Goal: Book appointment/travel/reservation

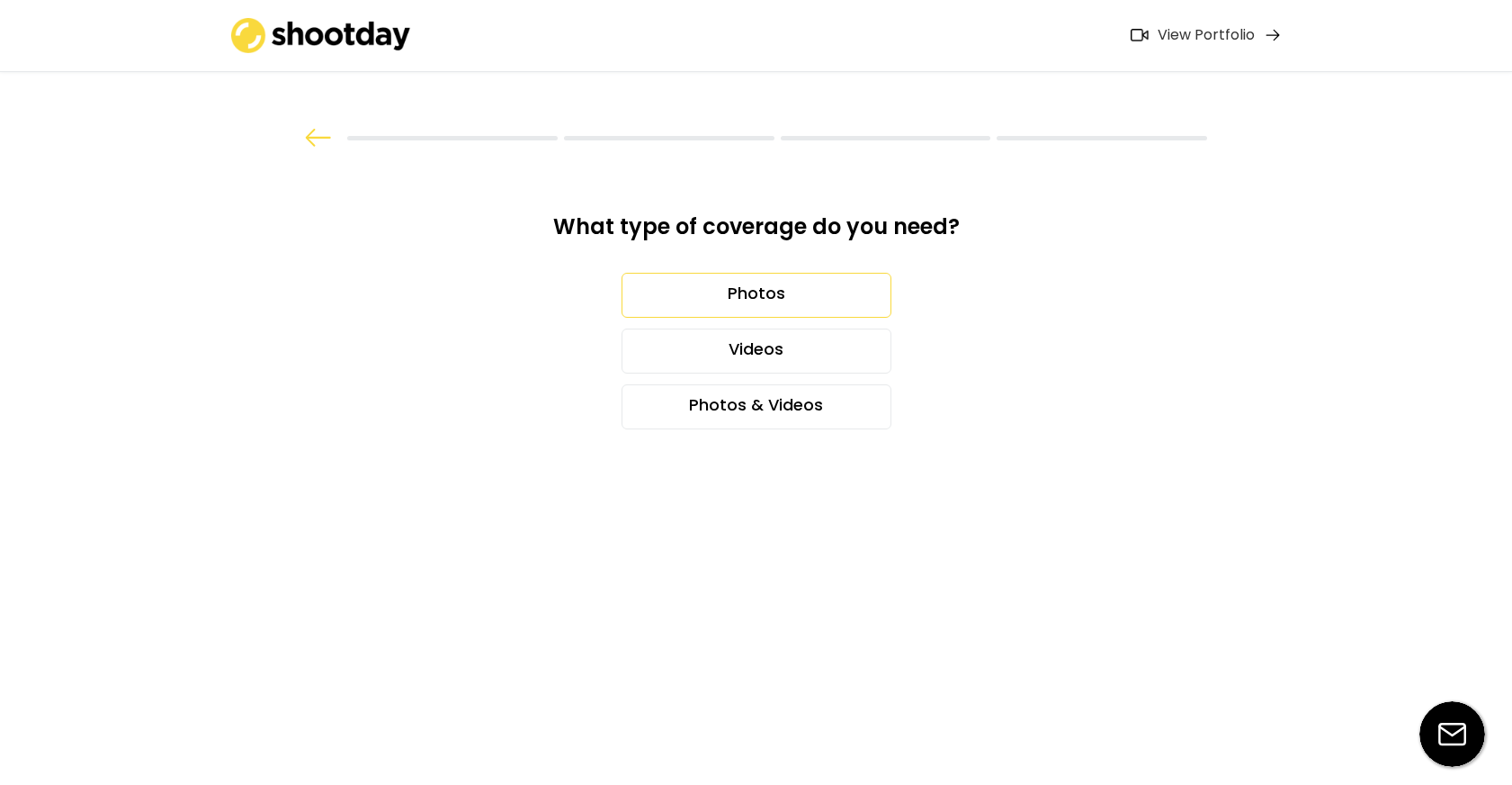
click at [767, 298] on div "Photos" at bounding box center [756, 294] width 270 height 45
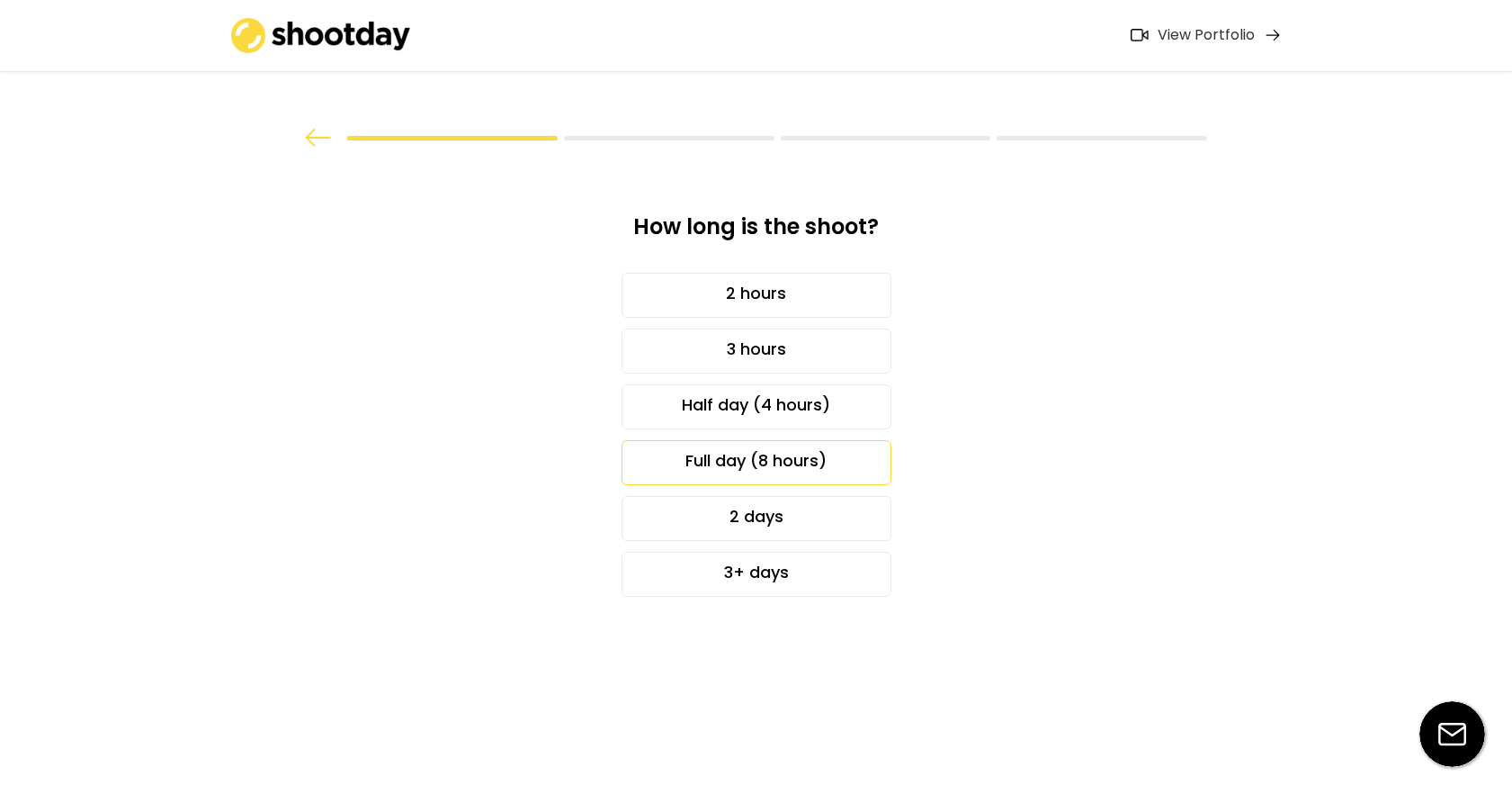
click at [730, 474] on div "Full day (8 hours)" at bounding box center [756, 462] width 270 height 45
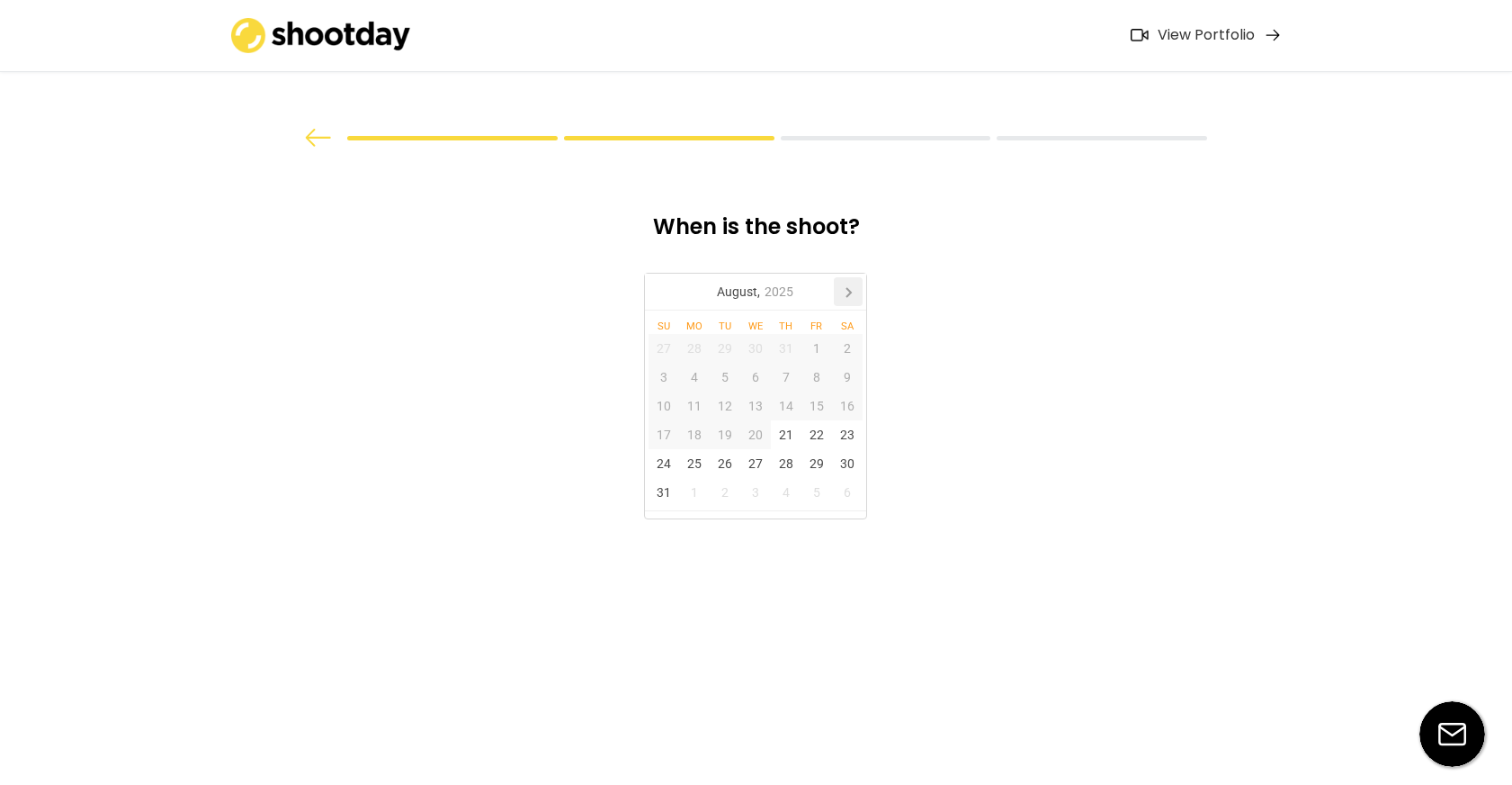
click at [852, 289] on icon at bounding box center [848, 291] width 29 height 29
click at [724, 402] on div "14" at bounding box center [725, 405] width 31 height 29
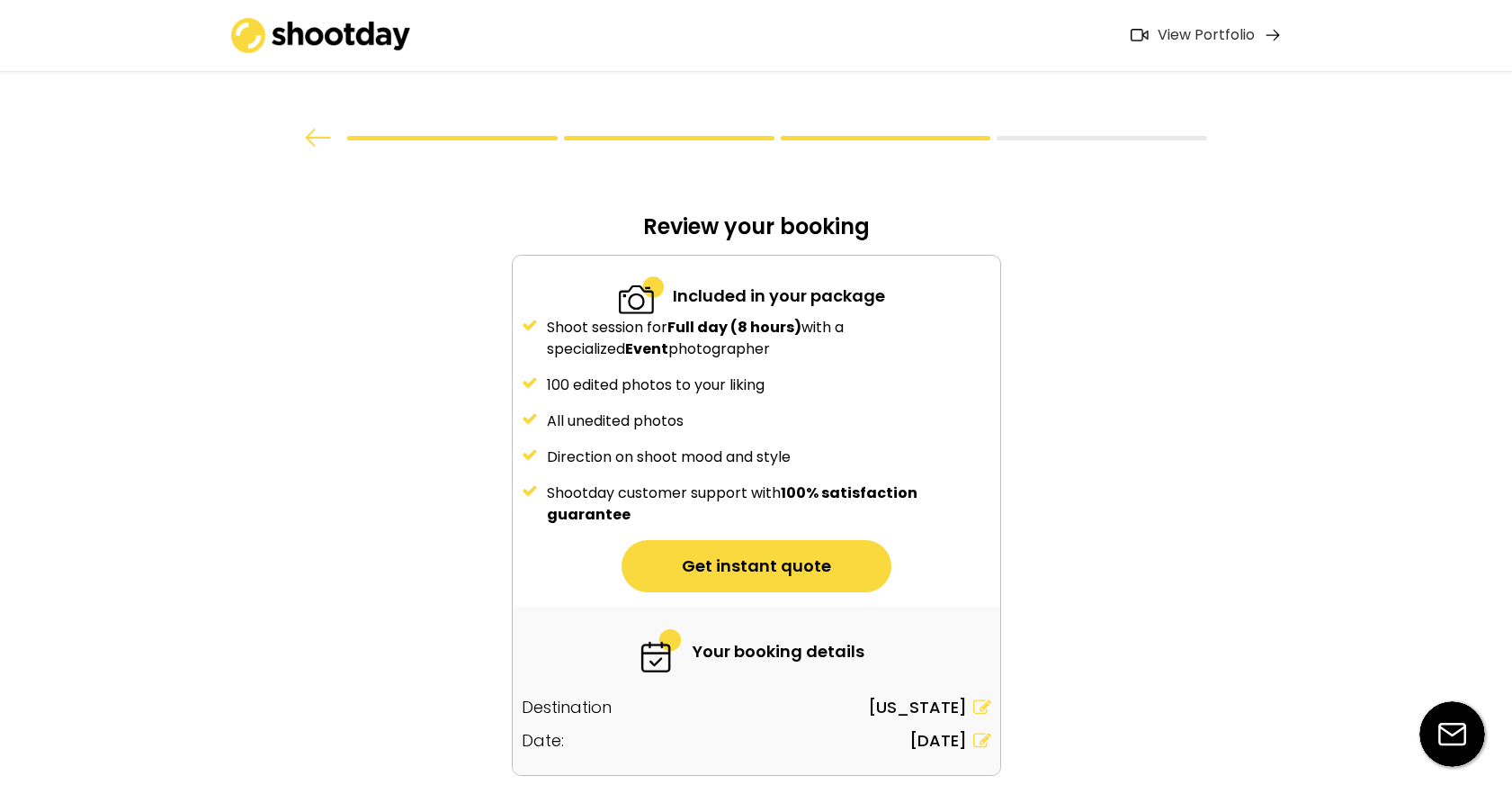
scroll to position [81, 0]
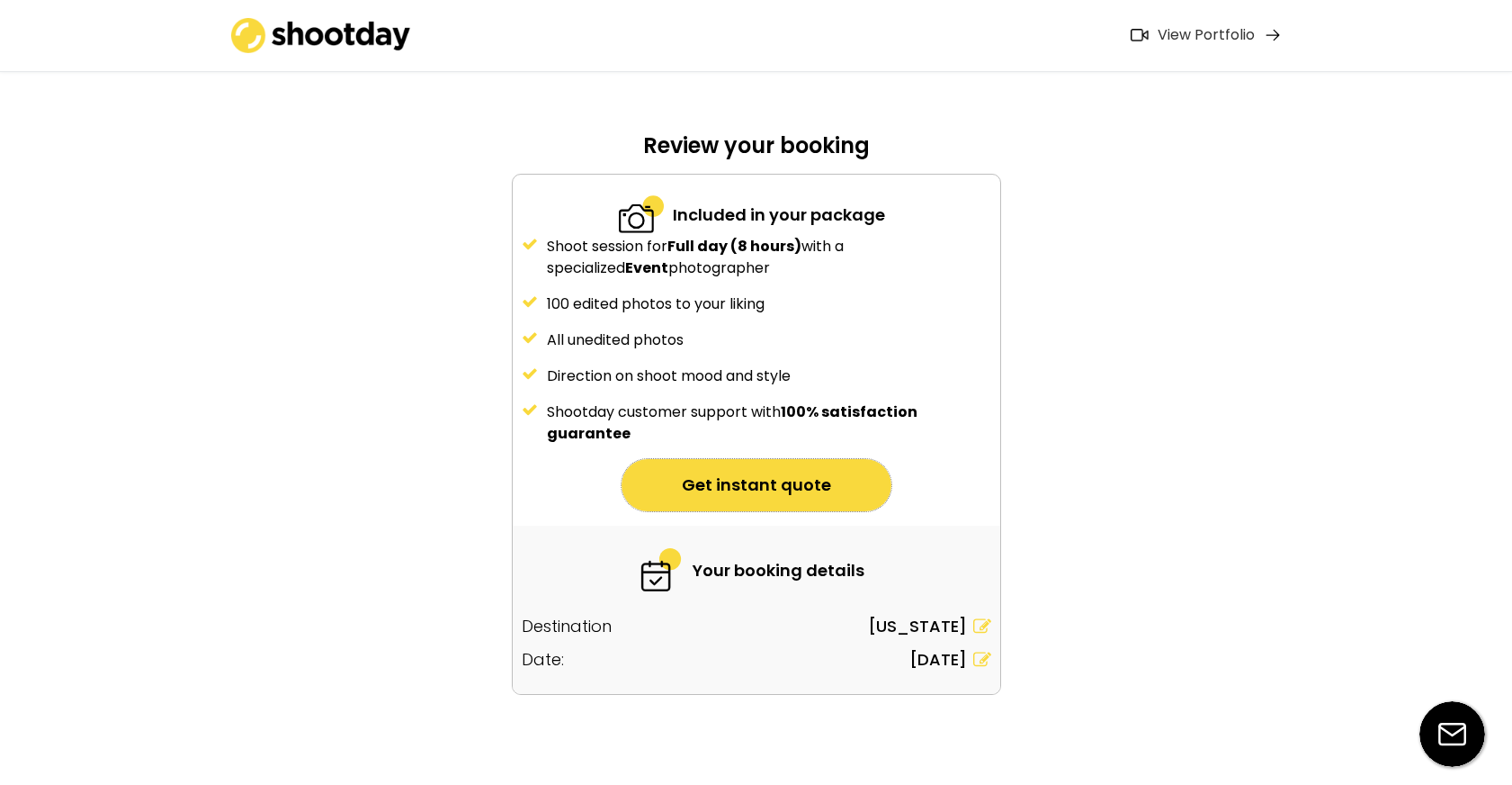
click at [739, 484] on button "Get instant quote" at bounding box center [756, 485] width 270 height 52
